Goal: Task Accomplishment & Management: Use online tool/utility

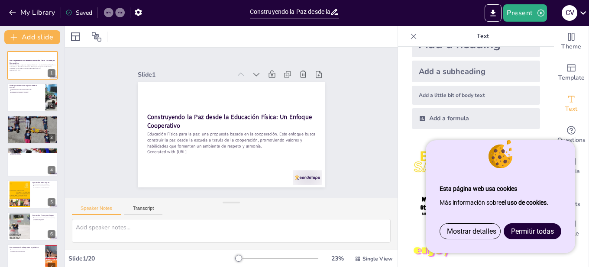
scroll to position [44, 0]
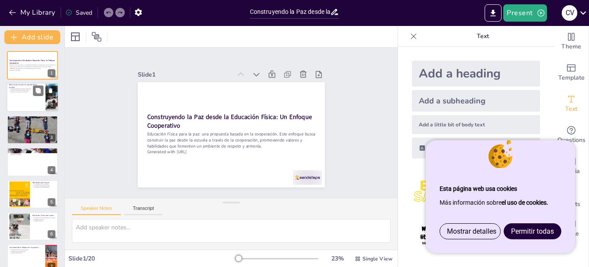
click at [24, 100] on div at bounding box center [32, 97] width 52 height 29
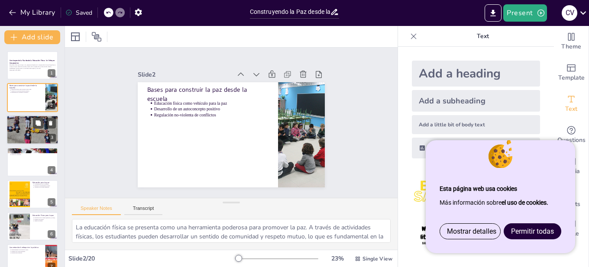
click at [23, 130] on div at bounding box center [33, 129] width 98 height 29
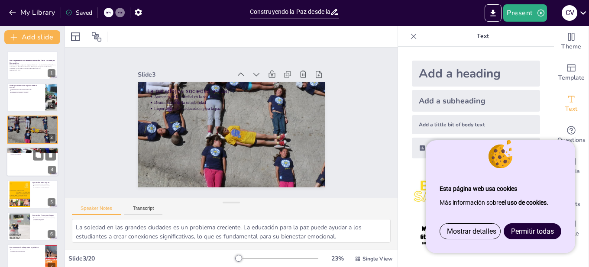
click at [21, 163] on div at bounding box center [32, 161] width 52 height 29
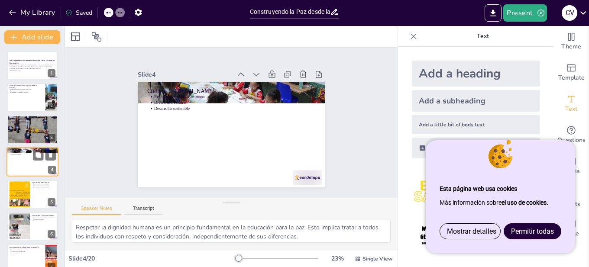
scroll to position [6, 0]
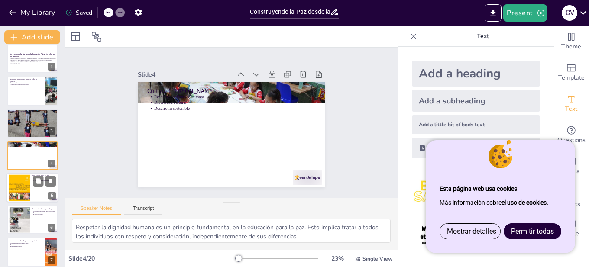
click at [18, 190] on div at bounding box center [19, 188] width 37 height 26
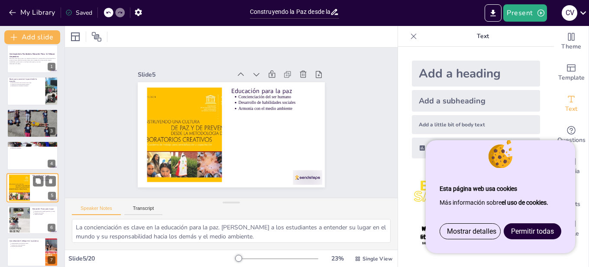
scroll to position [39, 0]
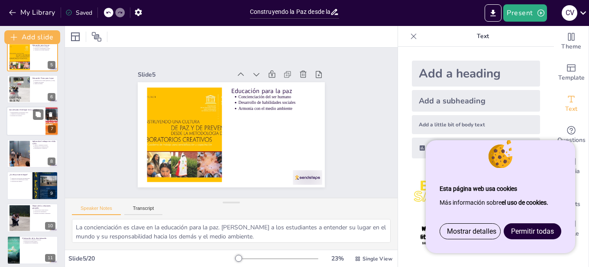
click at [20, 116] on p "Inclusión en la práctica" at bounding box center [27, 116] width 32 height 2
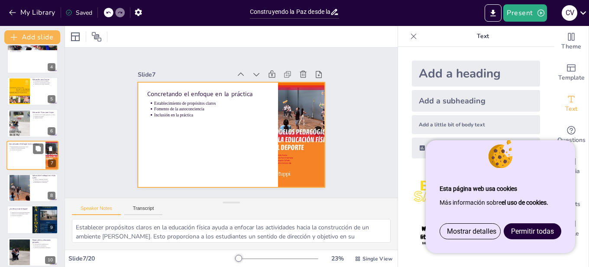
click at [14, 162] on div at bounding box center [32, 155] width 52 height 29
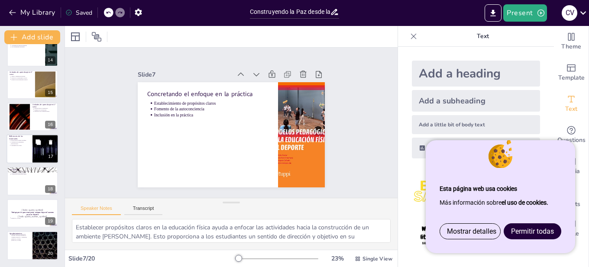
click at [16, 153] on div at bounding box center [32, 148] width 52 height 29
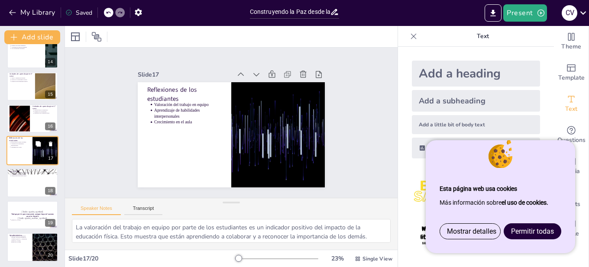
scroll to position [432, 0]
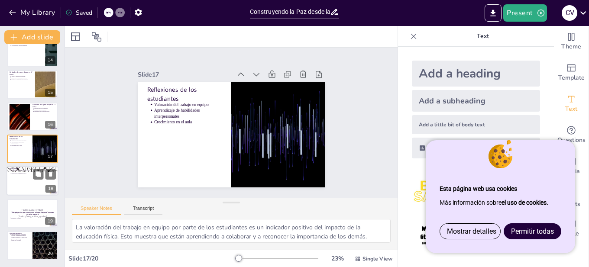
click at [16, 185] on div at bounding box center [32, 181] width 52 height 29
type textarea "La educación para la paz es esencial en el mundo actual. Proporciona a los estu…"
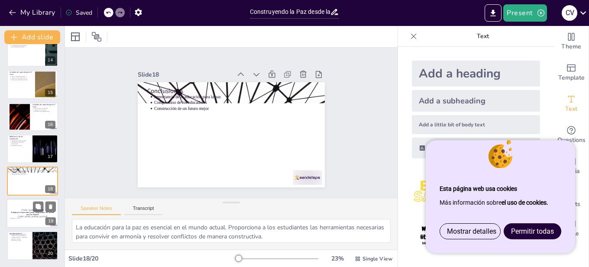
click at [17, 219] on div at bounding box center [32, 213] width 52 height 29
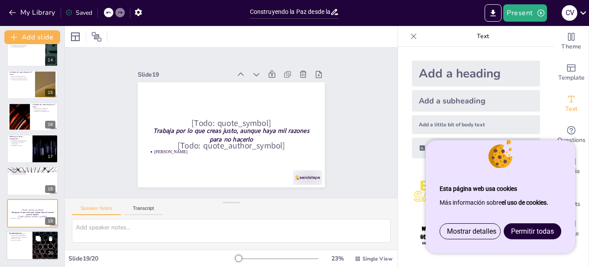
click at [16, 249] on div at bounding box center [32, 245] width 52 height 29
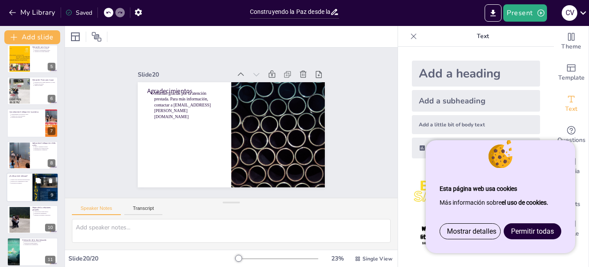
scroll to position [0, 0]
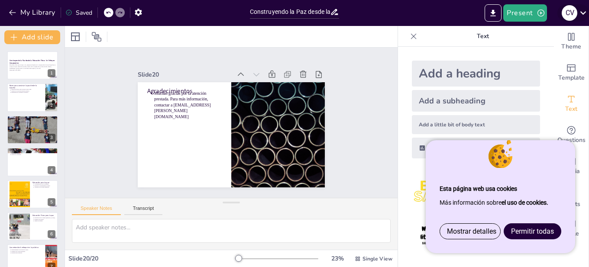
click at [577, 12] on icon at bounding box center [583, 13] width 12 height 12
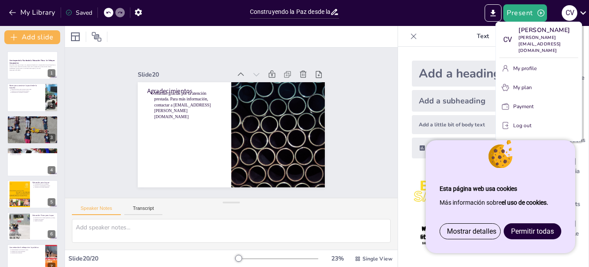
click at [580, 11] on div at bounding box center [294, 133] width 589 height 267
